Goal: Answer question/provide support: Share knowledge or assist other users

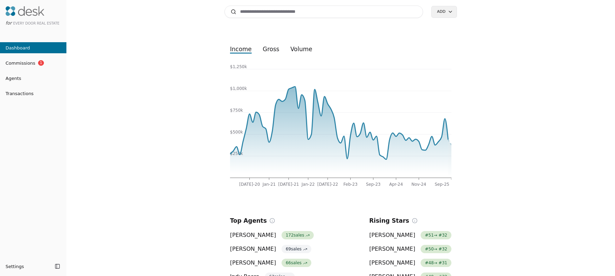
click at [28, 66] on span "Commissions" at bounding box center [17, 63] width 35 height 7
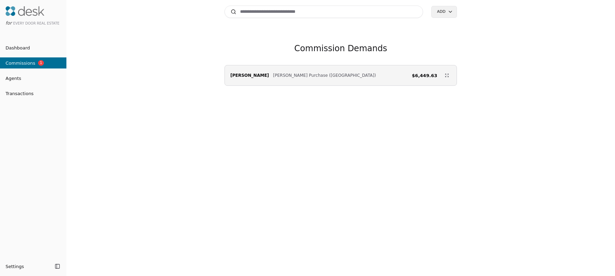
click at [17, 48] on span "Dashboard" at bounding box center [15, 47] width 30 height 7
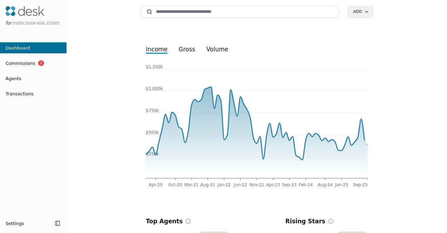
click at [19, 77] on span "Agents" at bounding box center [10, 78] width 21 height 7
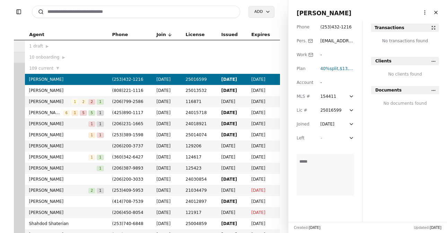
click at [203, 12] on input at bounding box center [136, 12] width 208 height 12
type input "**********"
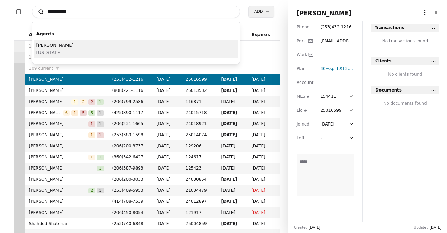
click at [136, 45] on div "[PERSON_NAME][US_STATE]" at bounding box center [136, 48] width 205 height 19
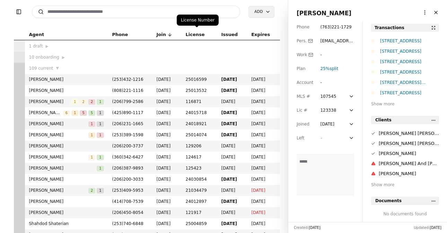
click at [185, 18] on div "License Number License Number" at bounding box center [198, 20] width 42 height 11
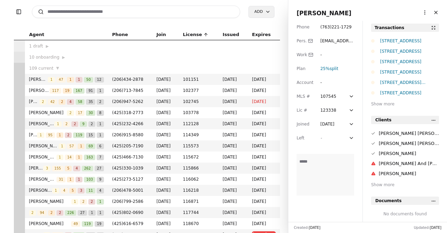
click at [184, 10] on input at bounding box center [136, 12] width 208 height 12
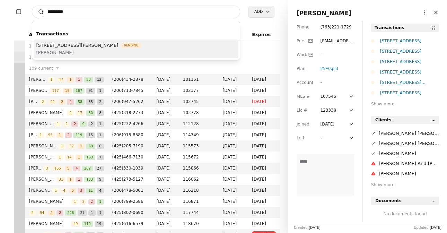
type input "*********"
click at [91, 47] on span "[STREET_ADDRESS][PERSON_NAME]" at bounding box center [77, 45] width 82 height 7
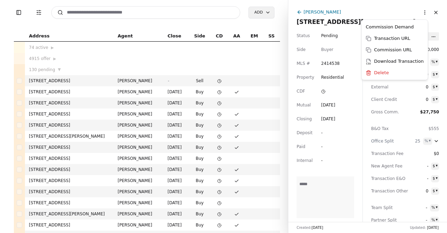
click at [421, 9] on html "Toggle Sidebar Transaction Filters Search Add Address Agent Close Side CD AA EM…" at bounding box center [223, 116] width 447 height 233
click at [403, 27] on div "Commission Demand" at bounding box center [394, 26] width 63 height 11
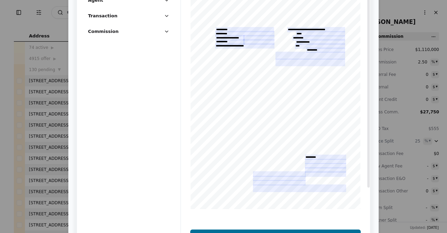
click at [158, 1] on button "Agent" at bounding box center [128, 3] width 81 height 13
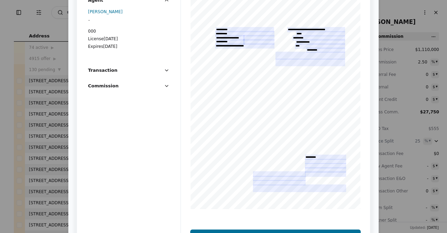
click at [116, 71] on button "Transaction" at bounding box center [128, 72] width 81 height 13
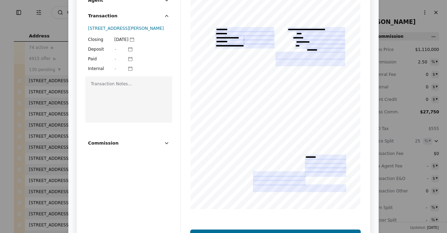
click at [105, 146] on span "Commission" at bounding box center [103, 142] width 30 height 7
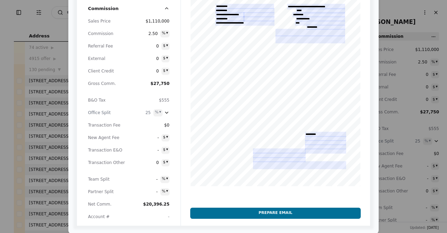
scroll to position [24, 0]
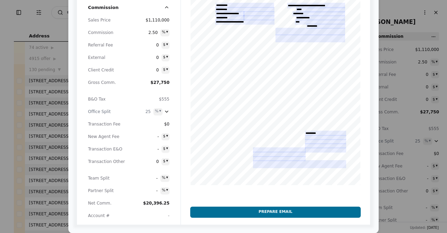
click at [238, 212] on button "Prepare Email" at bounding box center [275, 211] width 170 height 11
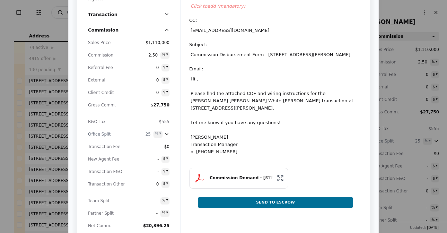
scroll to position [0, 0]
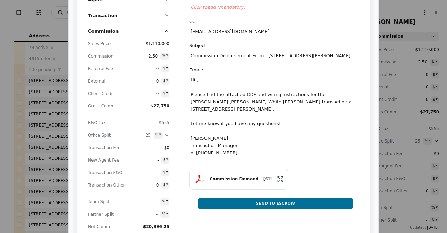
click at [237, 144] on div "Hi , Please find the attached CDF and wiring instructions for the [PERSON_NAME]…" at bounding box center [275, 116] width 172 height 83
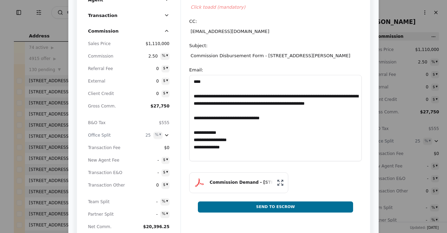
click at [235, 145] on textarea "**********" at bounding box center [275, 118] width 172 height 86
drag, startPoint x: 236, startPoint y: 147, endPoint x: 189, endPoint y: 148, distance: 46.7
click at [189, 148] on textarea "**********" at bounding box center [275, 118] width 172 height 86
type textarea "**********"
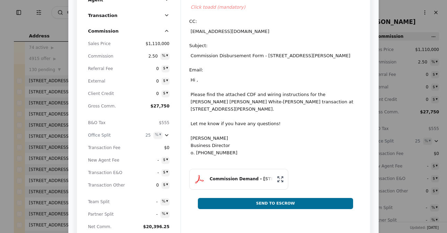
click at [197, 10] on div "Click to add (mandatory)" at bounding box center [275, 7] width 172 height 10
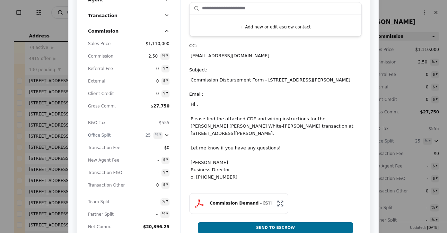
click at [107, 29] on span "Commission" at bounding box center [103, 30] width 30 height 7
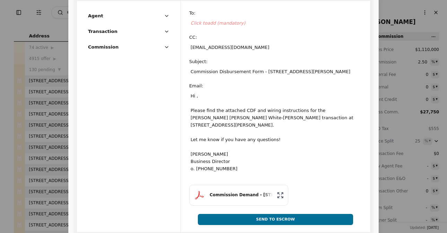
click at [157, 12] on button "Agent" at bounding box center [128, 18] width 81 height 13
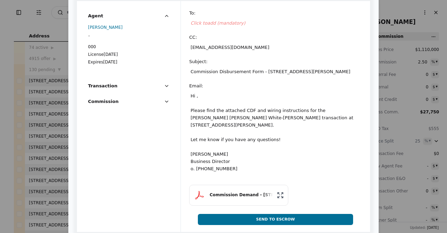
click at [164, 16] on icon "button" at bounding box center [167, 16] width 6 height 6
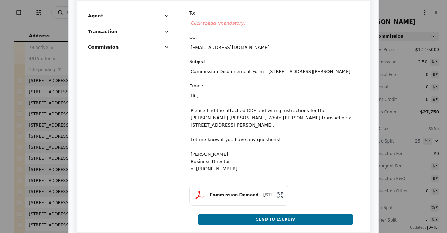
click at [153, 33] on button "Transaction" at bounding box center [128, 34] width 81 height 13
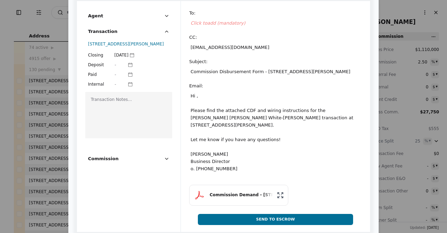
click at [247, 193] on div "Commission Demand - [STREET_ADDRESS][PERSON_NAME]" at bounding box center [240, 194] width 63 height 7
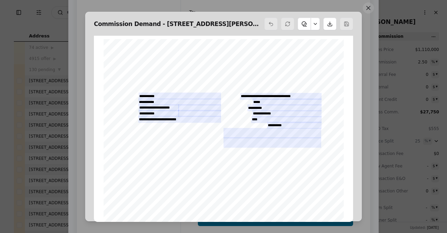
click at [369, 10] on button at bounding box center [367, 7] width 11 height 11
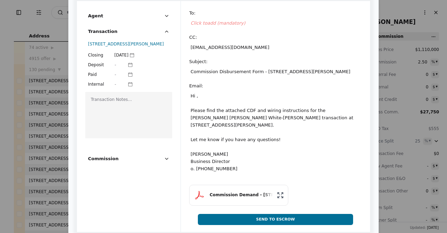
click at [365, 26] on div "To : Click to add (mandatory) CC : [EMAIL_ADDRESS][DOMAIN_NAME] Subject : Commi…" at bounding box center [275, 113] width 189 height 224
click at [371, 38] on div "Agent Transaction [STREET_ADDRESS][PERSON_NAME] Closing [DATE] Deposit - Paid -…" at bounding box center [223, 116] width 310 height 248
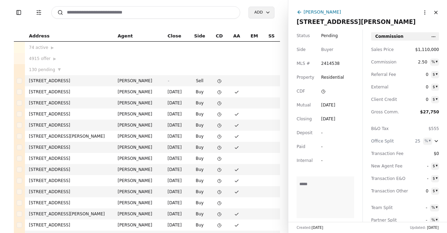
click at [419, 15] on html "Toggle Sidebar Transaction Filters Search Add Address Agent Close Side CD AA EM…" at bounding box center [223, 116] width 447 height 233
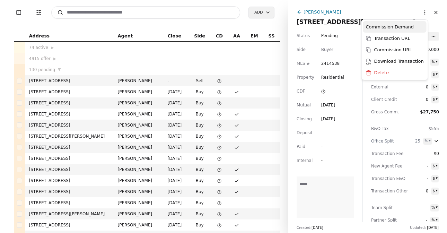
click at [376, 29] on div "Commission Demand" at bounding box center [394, 26] width 63 height 11
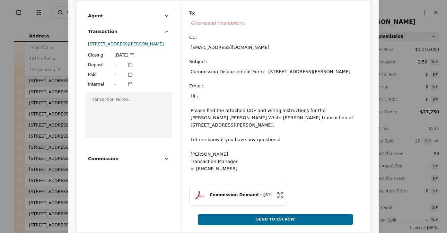
click at [236, 161] on div "Hi , Please find the attached CDF and wiring instructions for the [PERSON_NAME]…" at bounding box center [275, 132] width 172 height 83
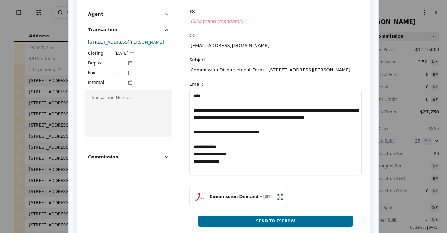
drag, startPoint x: 236, startPoint y: 161, endPoint x: 182, endPoint y: 161, distance: 54.0
click at [182, 161] on div "**********" at bounding box center [275, 112] width 189 height 227
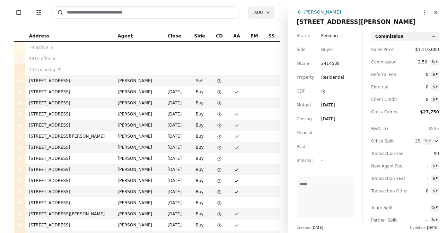
click at [419, 12] on html "Toggle Sidebar Transaction Filters Search Add Address Agent Close Side CD AA EM…" at bounding box center [223, 116] width 447 height 233
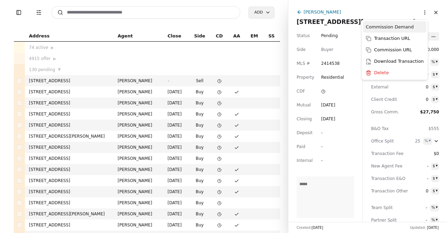
click at [392, 27] on div "Commission Demand" at bounding box center [394, 26] width 63 height 11
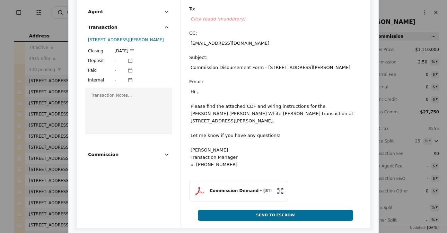
scroll to position [8, 0]
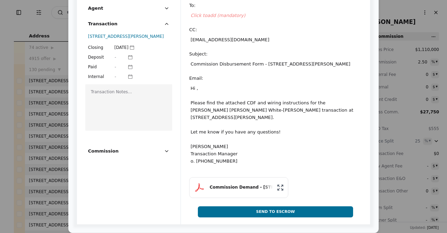
click at [250, 188] on div "Commission Demand - [STREET_ADDRESS][PERSON_NAME]" at bounding box center [240, 187] width 63 height 7
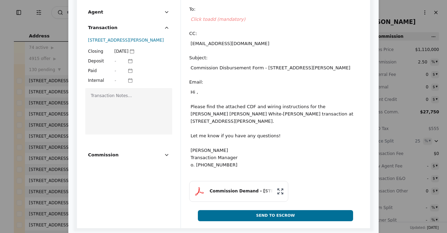
scroll to position [0, 0]
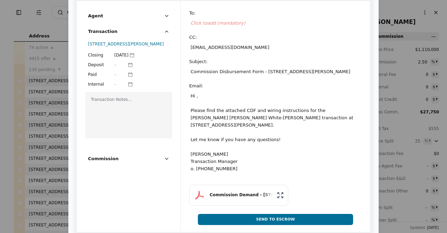
click at [195, 25] on span "Click to add (mandatory)" at bounding box center [217, 22] width 55 height 5
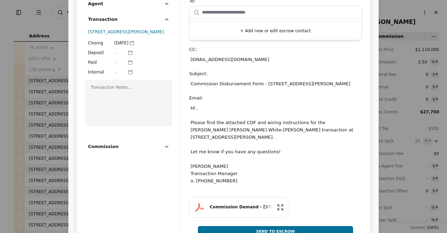
click at [248, 8] on input "text" at bounding box center [279, 13] width 155 height 14
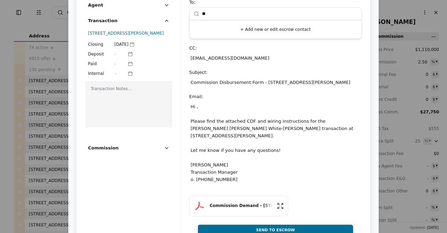
type input "*"
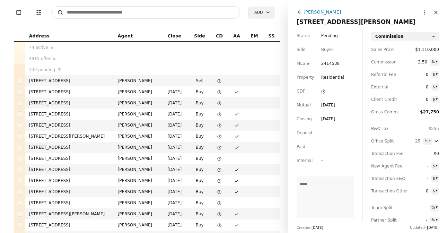
click at [423, 11] on html "Toggle Sidebar Transaction Filters Search Add Address Agent Close Side CD AA EM…" at bounding box center [223, 116] width 447 height 233
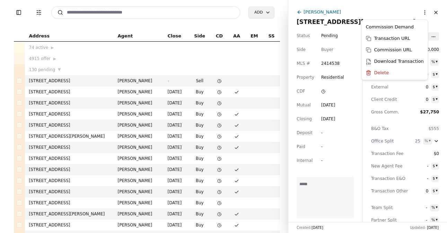
click at [429, 12] on html "Toggle Sidebar Transaction Filters Search Add Address Agent Close Side CD AA EM…" at bounding box center [223, 116] width 447 height 233
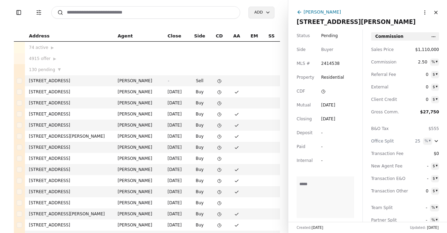
click at [430, 14] on button "Close" at bounding box center [435, 12] width 11 height 11
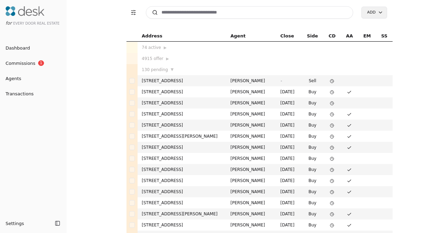
click at [11, 67] on link "Commissions 1" at bounding box center [33, 62] width 66 height 11
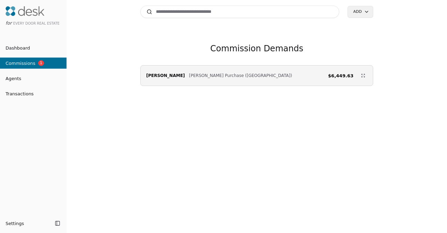
click at [196, 79] on div "[PERSON_NAME] [PERSON_NAME] Purchase ([GEOGRAPHIC_DATA]) $6,449.63" at bounding box center [257, 76] width 232 height 14
